Goal: Transaction & Acquisition: Download file/media

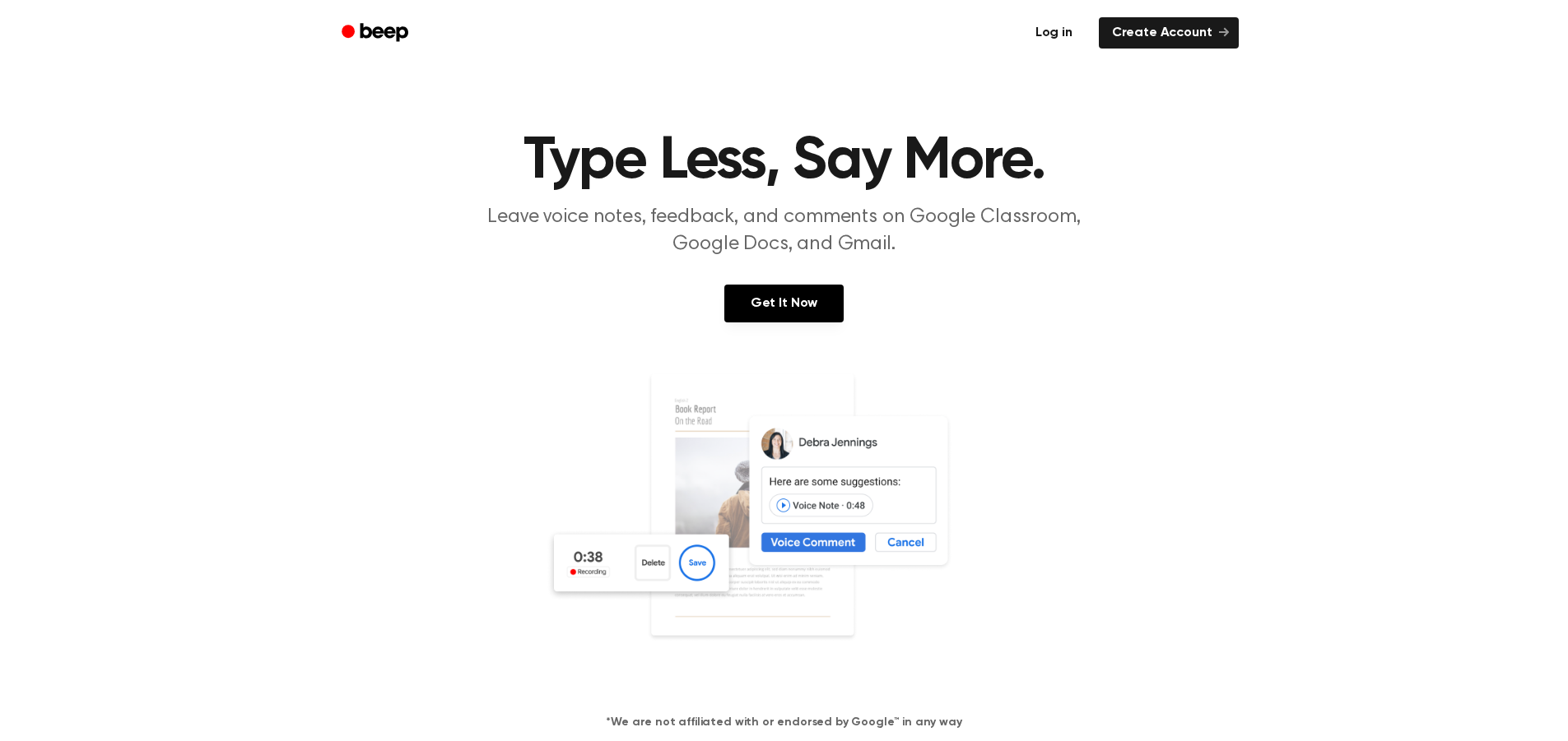
click at [1077, 34] on link "Log in" at bounding box center [1053, 32] width 70 height 37
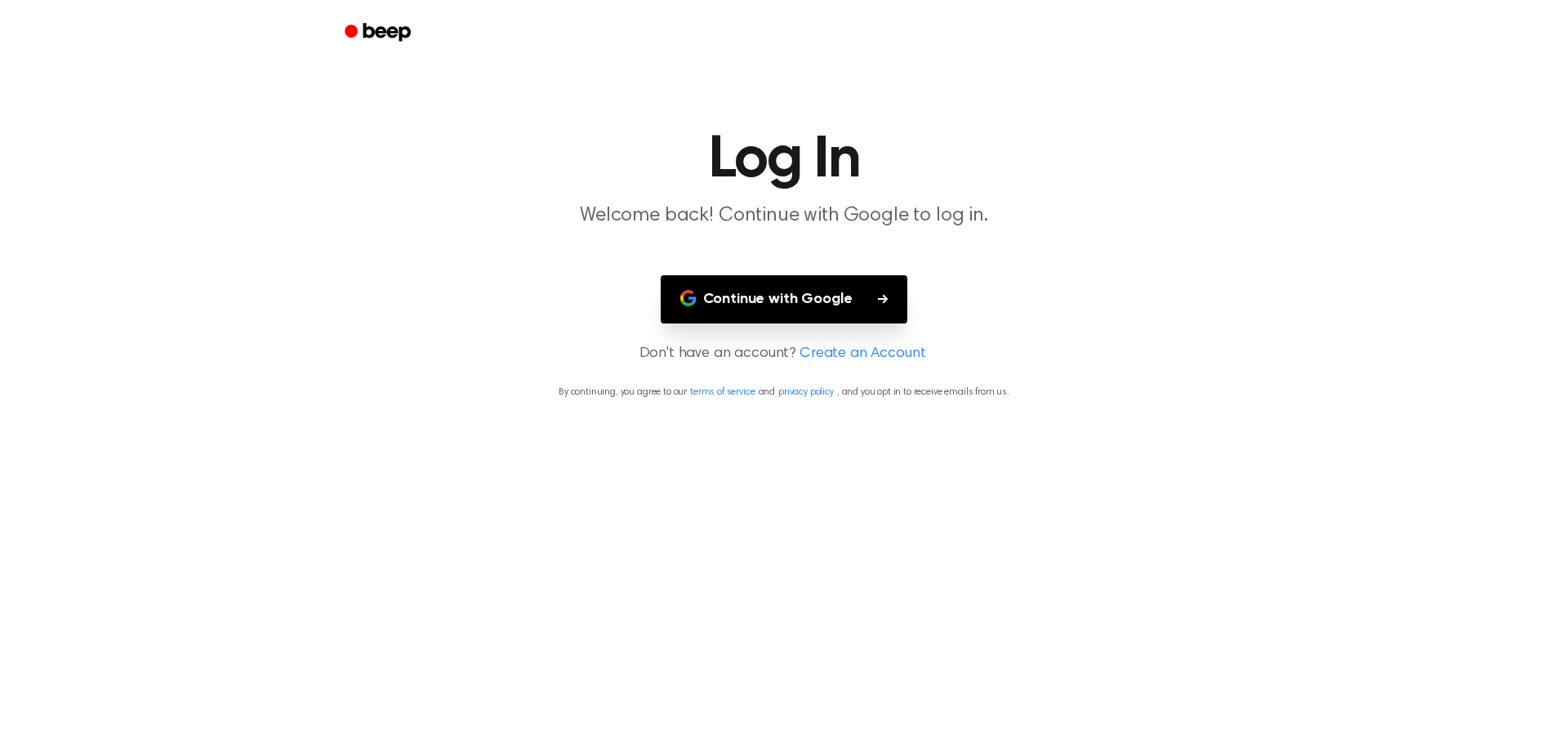
click at [828, 300] on button "Continue with Google" at bounding box center [784, 299] width 247 height 48
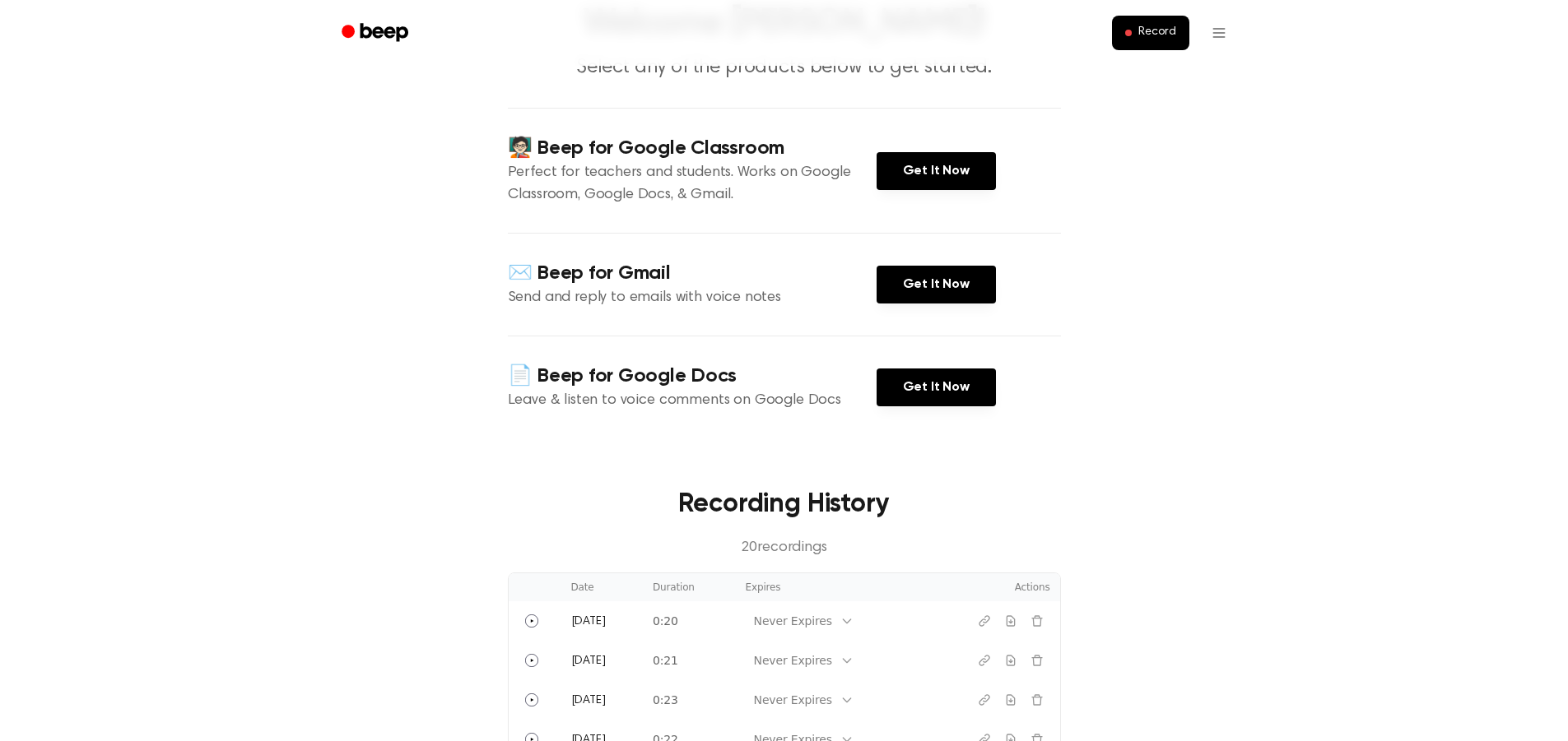
scroll to position [82, 0]
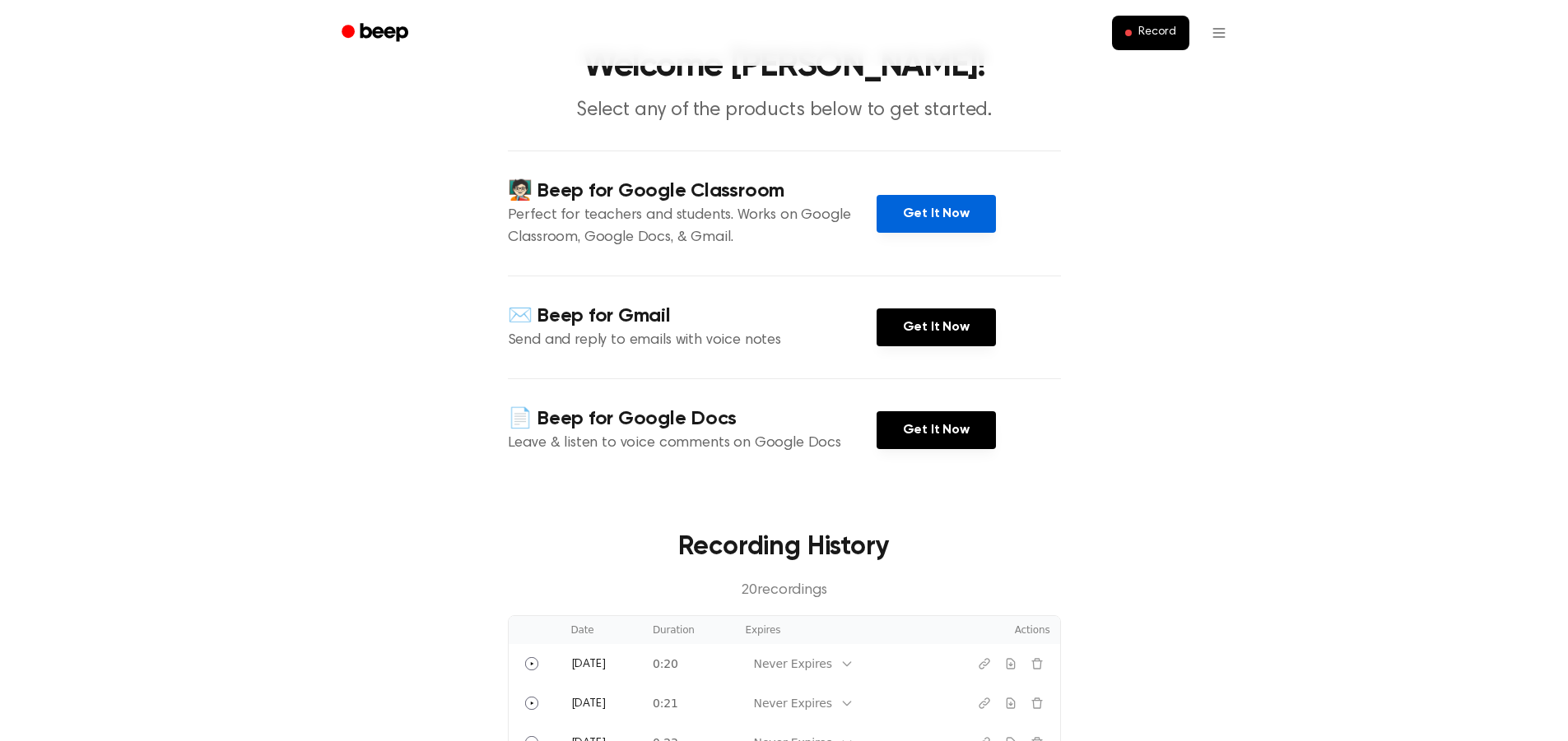
click at [962, 213] on link "Get It Now" at bounding box center [936, 213] width 119 height 37
